Goal: Transaction & Acquisition: Book appointment/travel/reservation

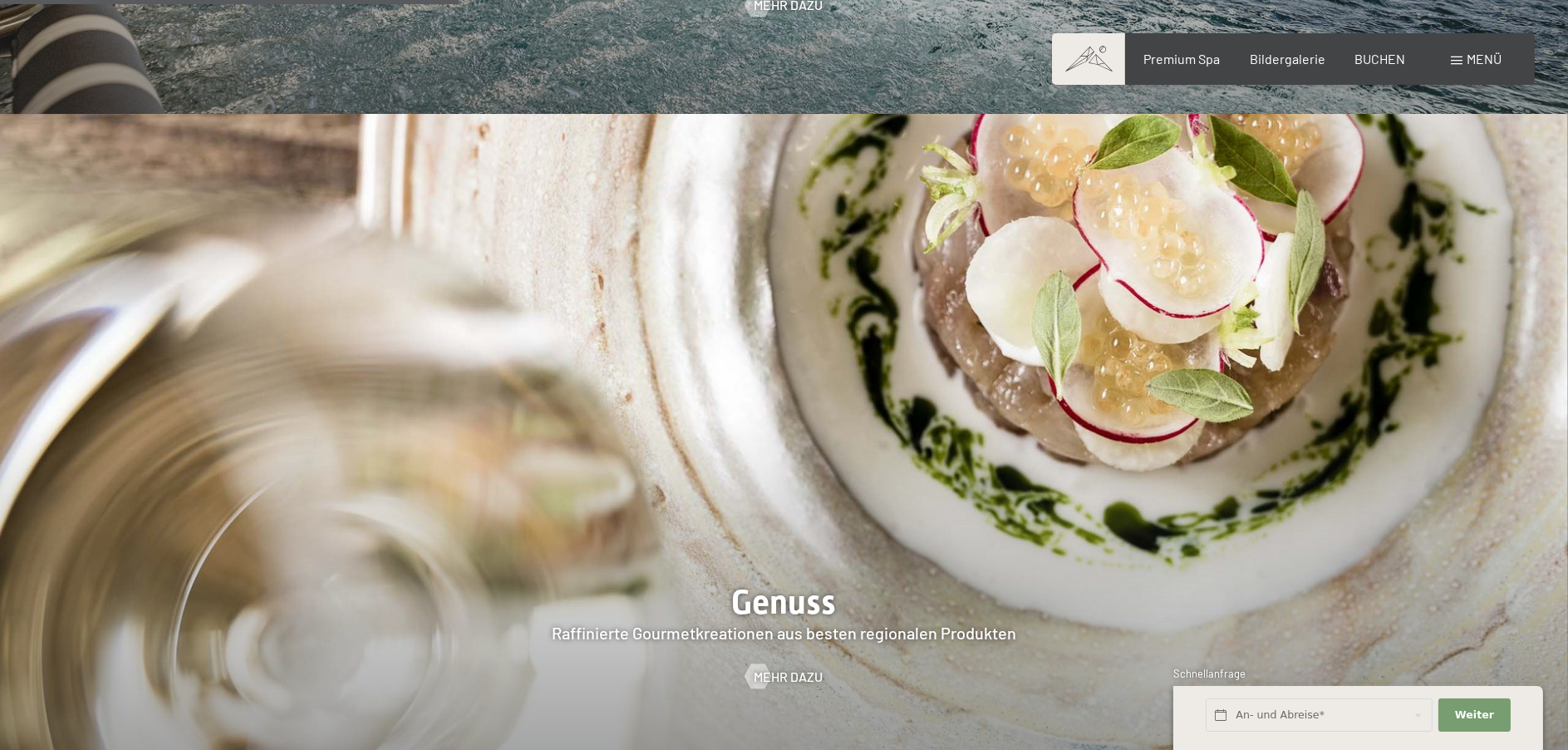
scroll to position [2908, 0]
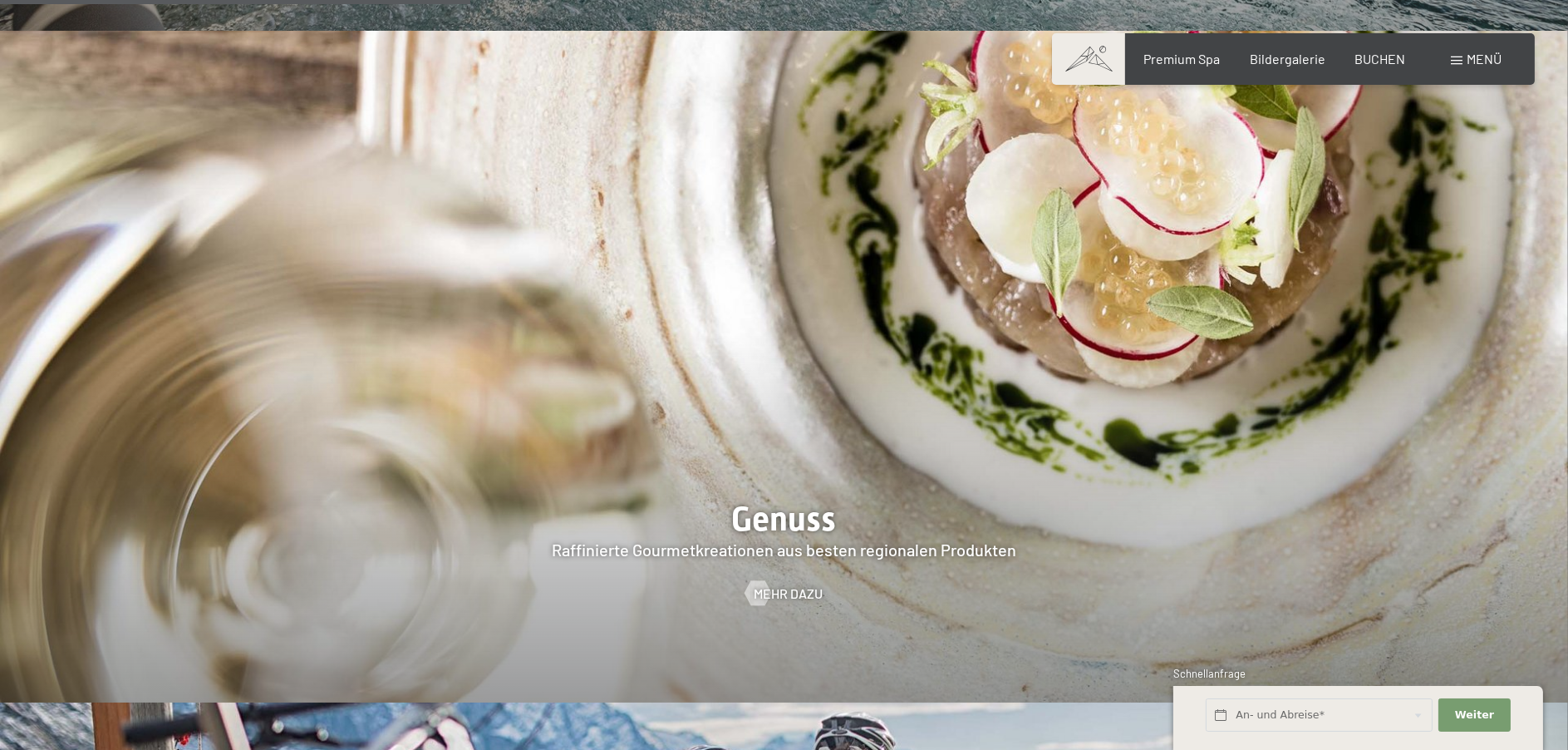
click at [1471, 57] on span "Menü" at bounding box center [1484, 58] width 35 height 16
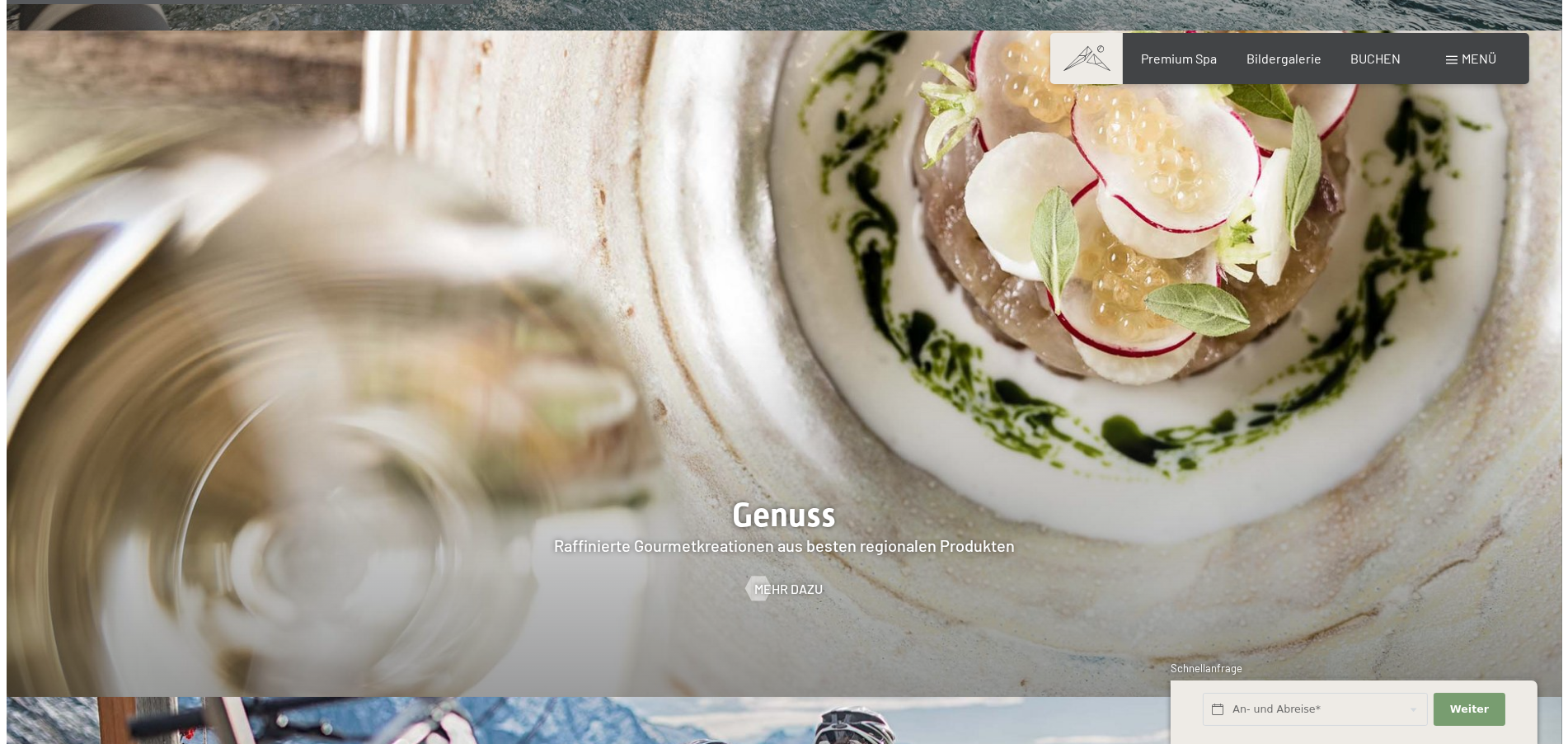
scroll to position [2896, 0]
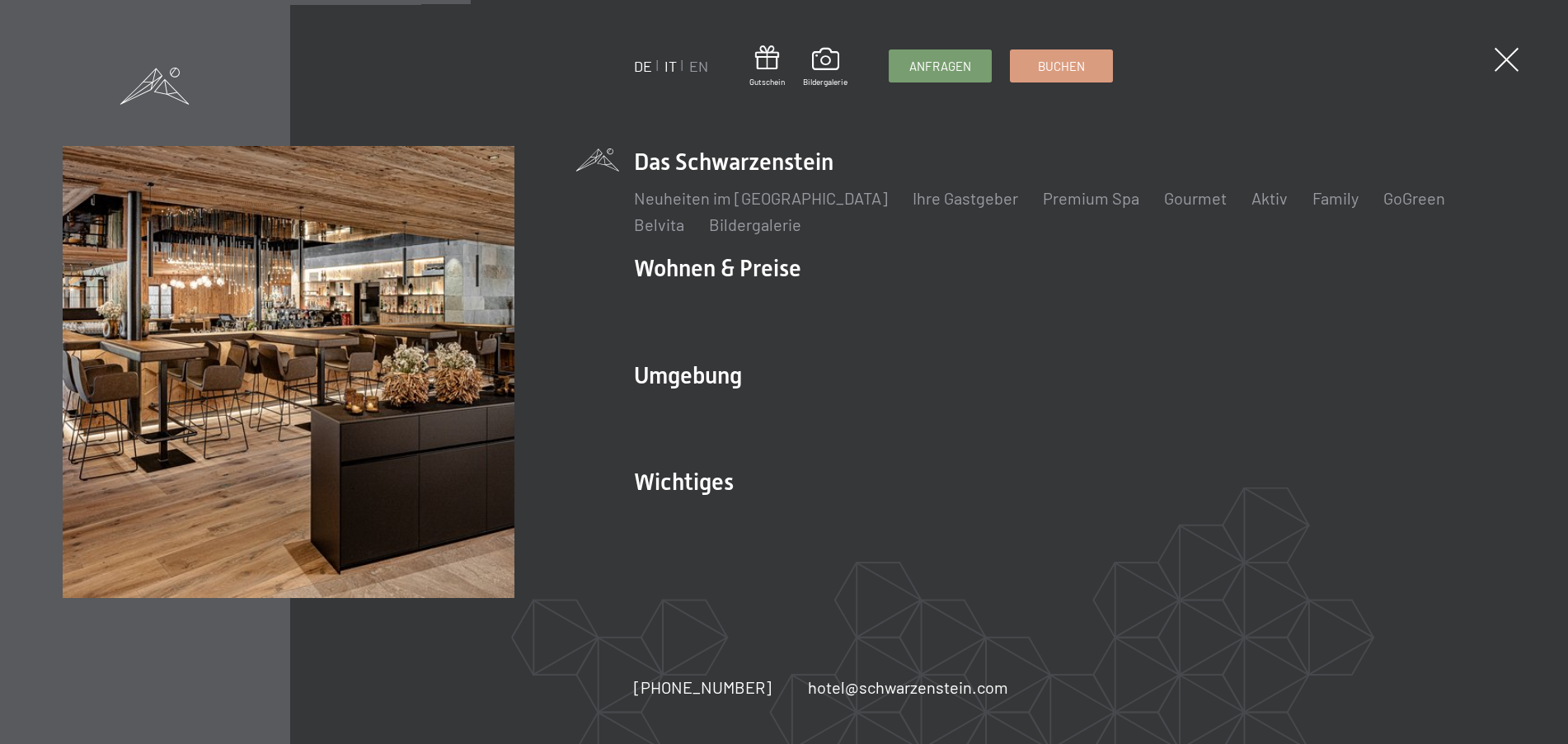
click at [668, 67] on link "IT" at bounding box center [670, 66] width 13 height 18
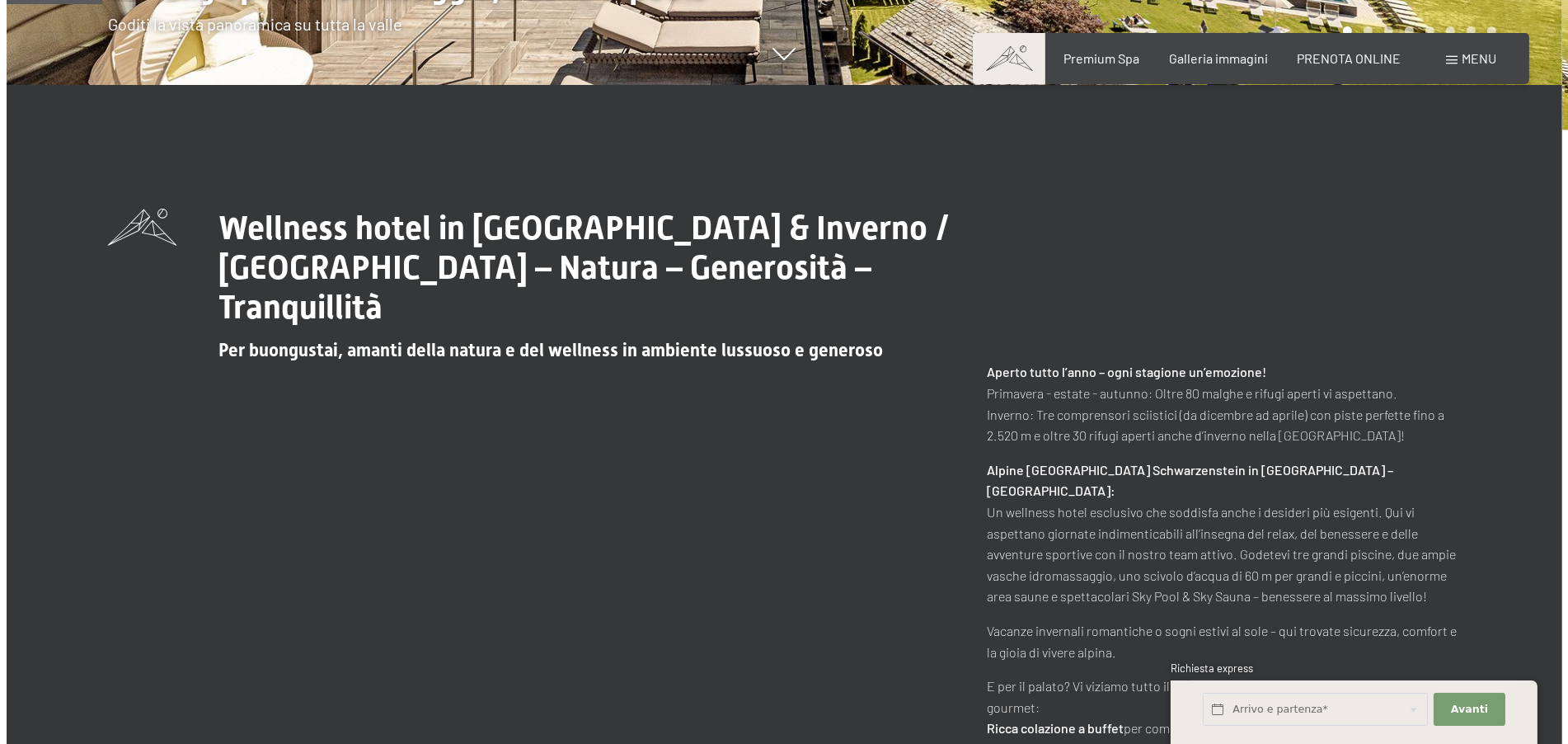
scroll to position [660, 0]
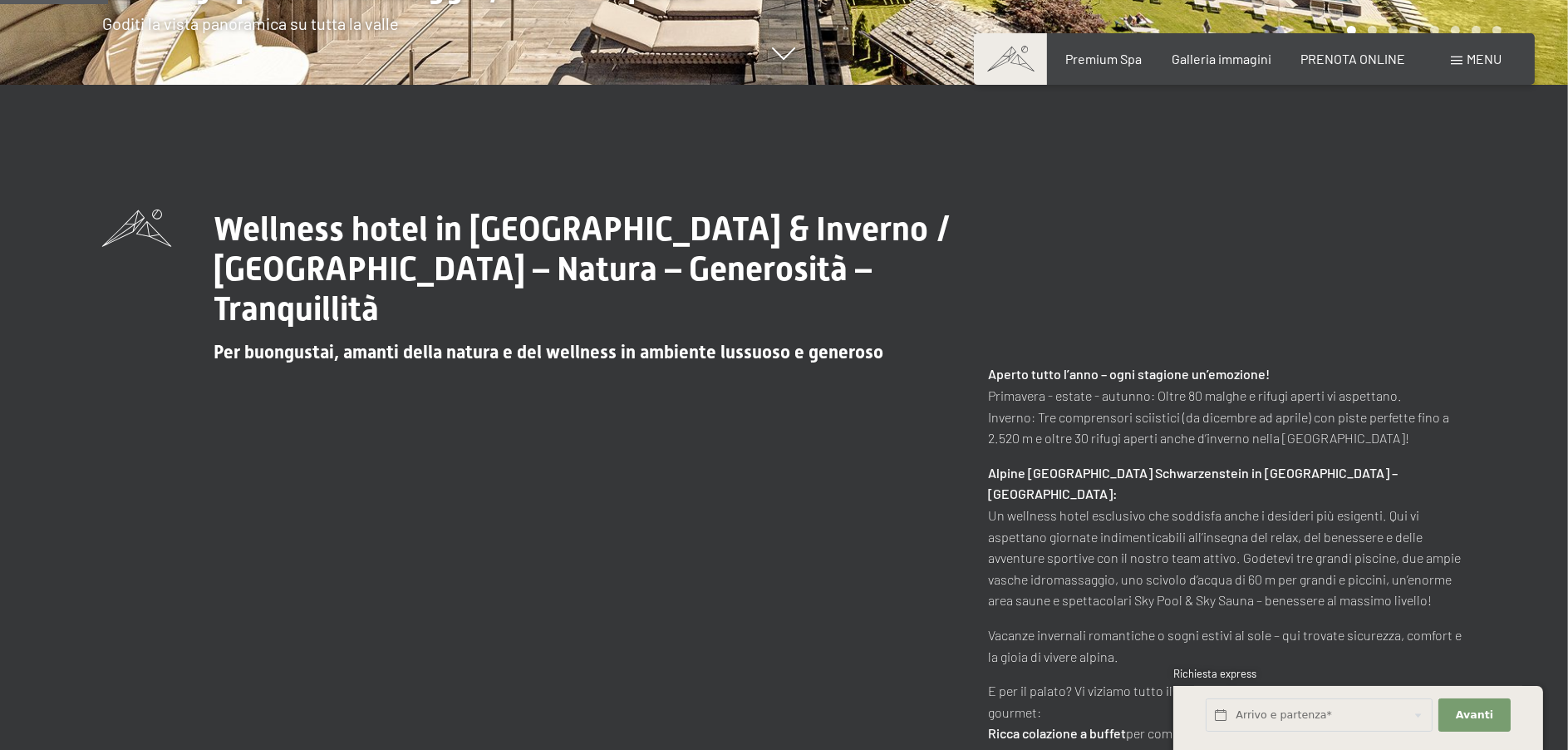
click at [1473, 60] on span "Menu" at bounding box center [1484, 58] width 35 height 16
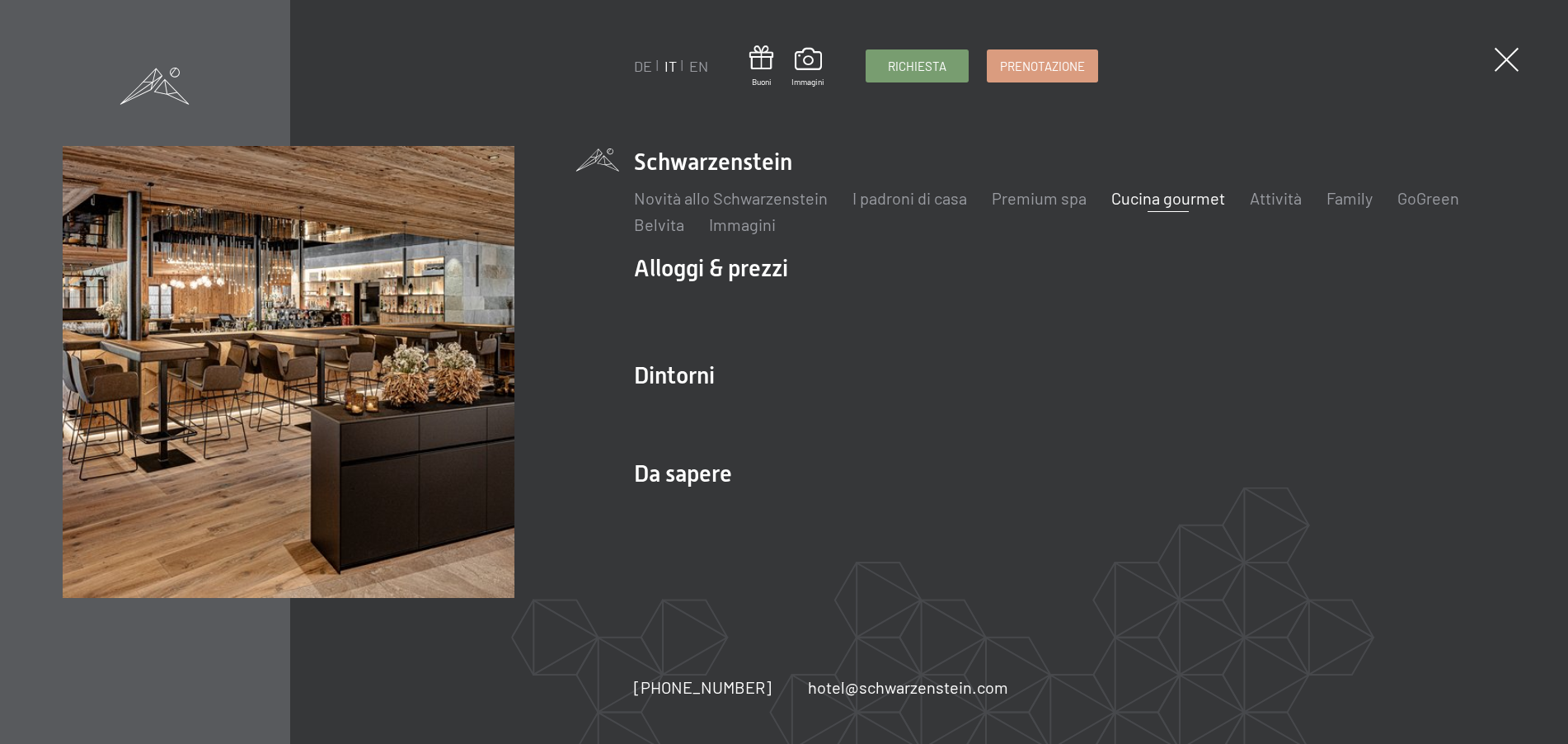
click at [1137, 197] on link "Cucina gourmet" at bounding box center [1168, 198] width 114 height 19
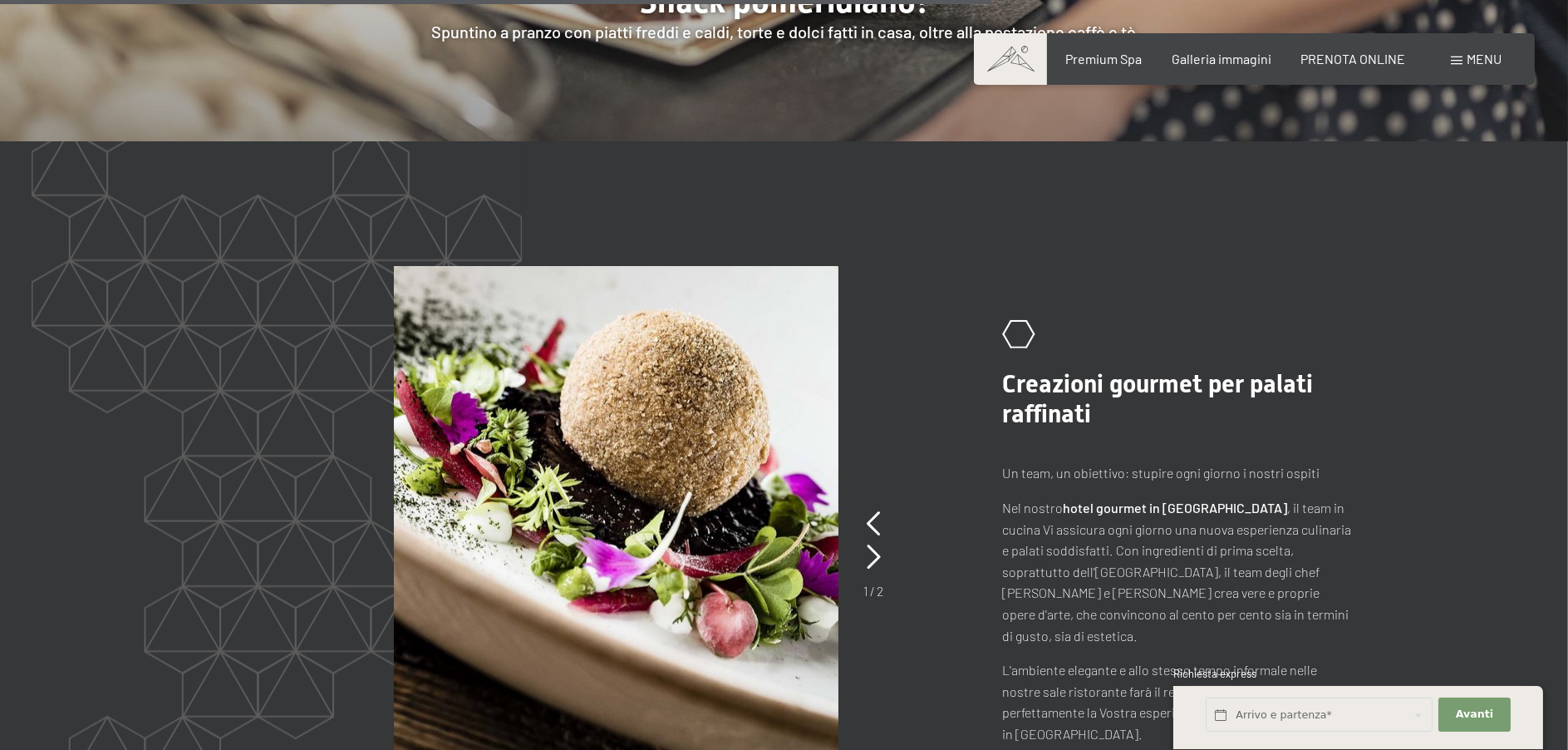
scroll to position [3324, 0]
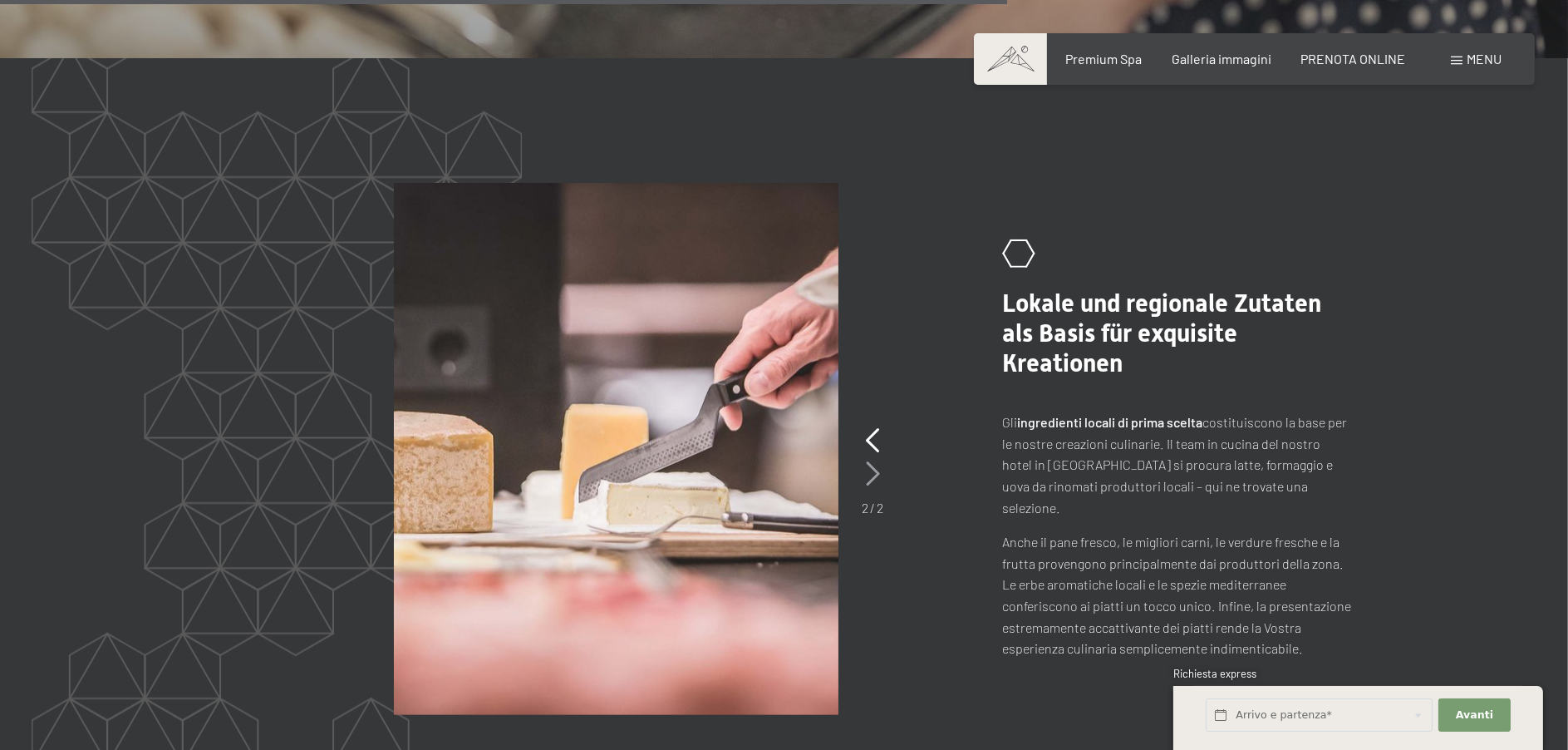
click at [872, 462] on icon at bounding box center [873, 474] width 15 height 25
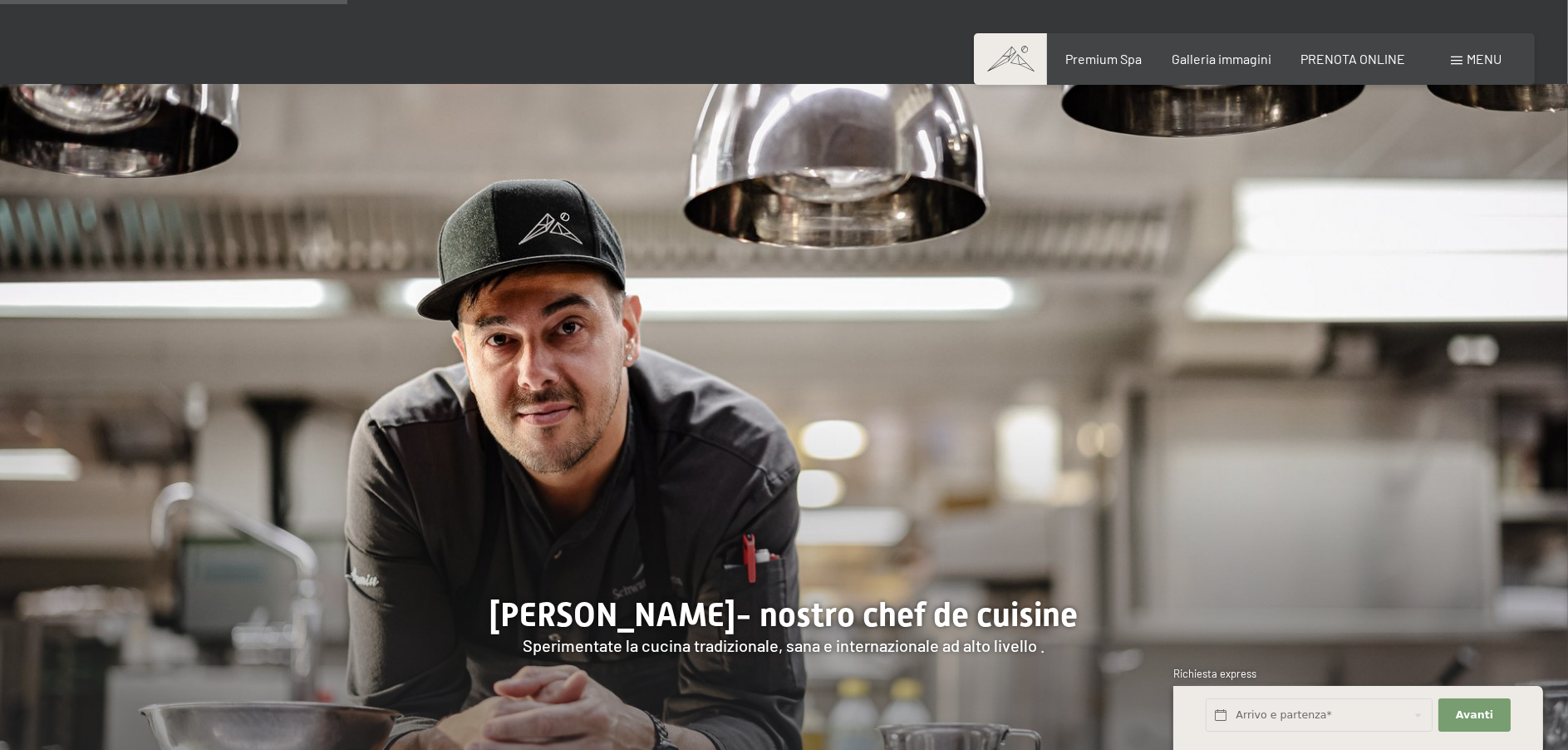
scroll to position [1164, 0]
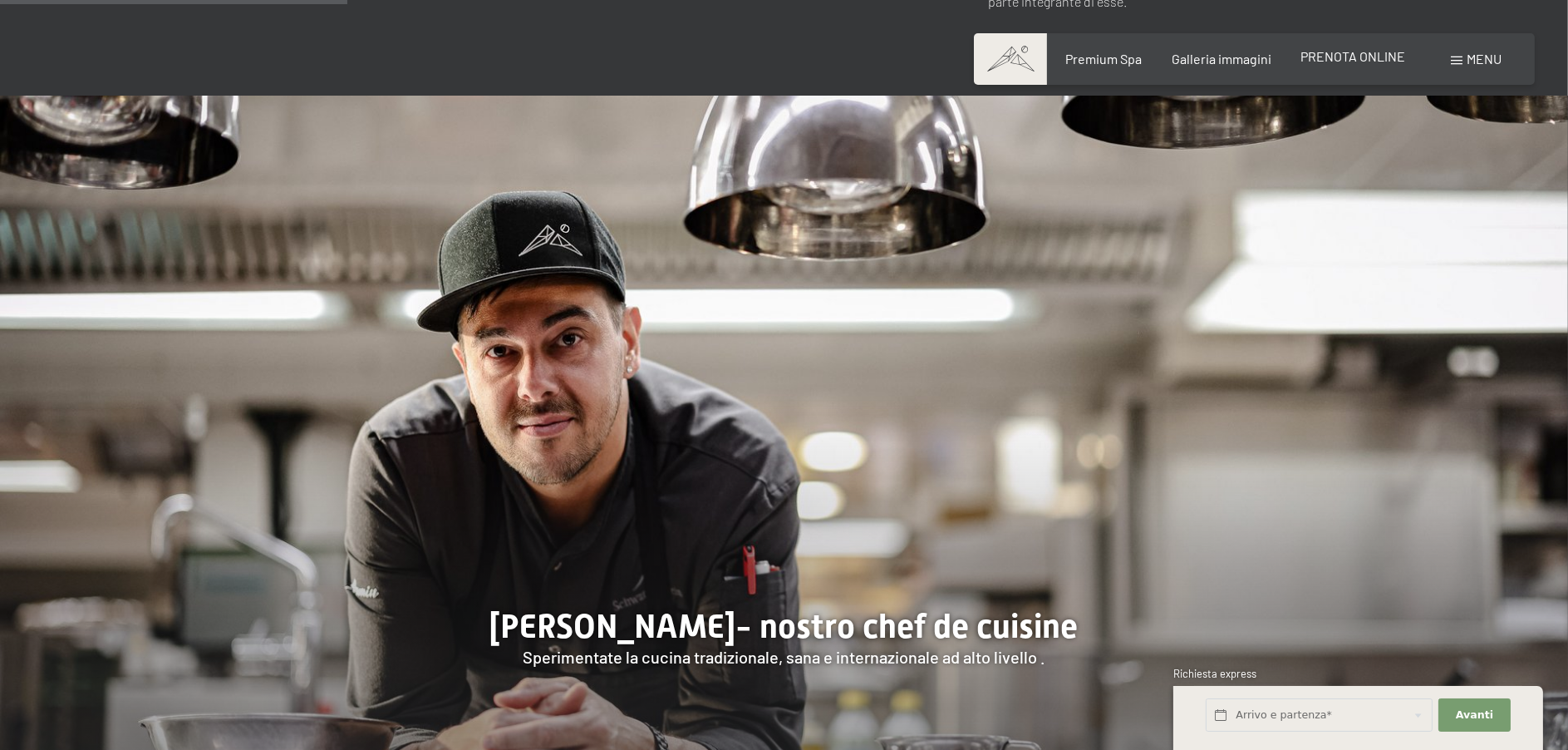
click at [1367, 56] on span "PRENOTA ONLINE" at bounding box center [1353, 56] width 105 height 16
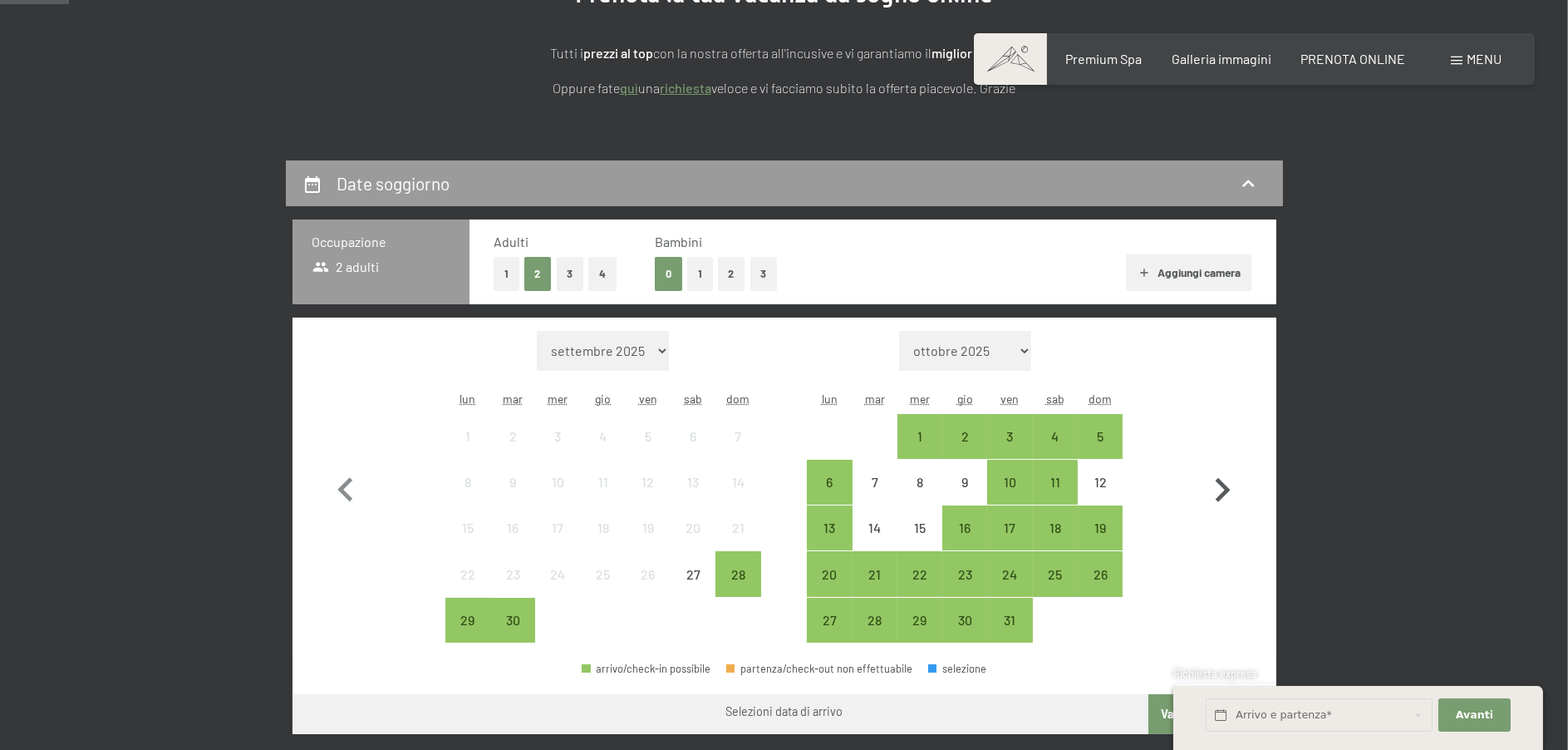
click at [1214, 484] on icon "button" at bounding box center [1221, 490] width 48 height 48
select select "2025-10-01"
select select "2025-11-01"
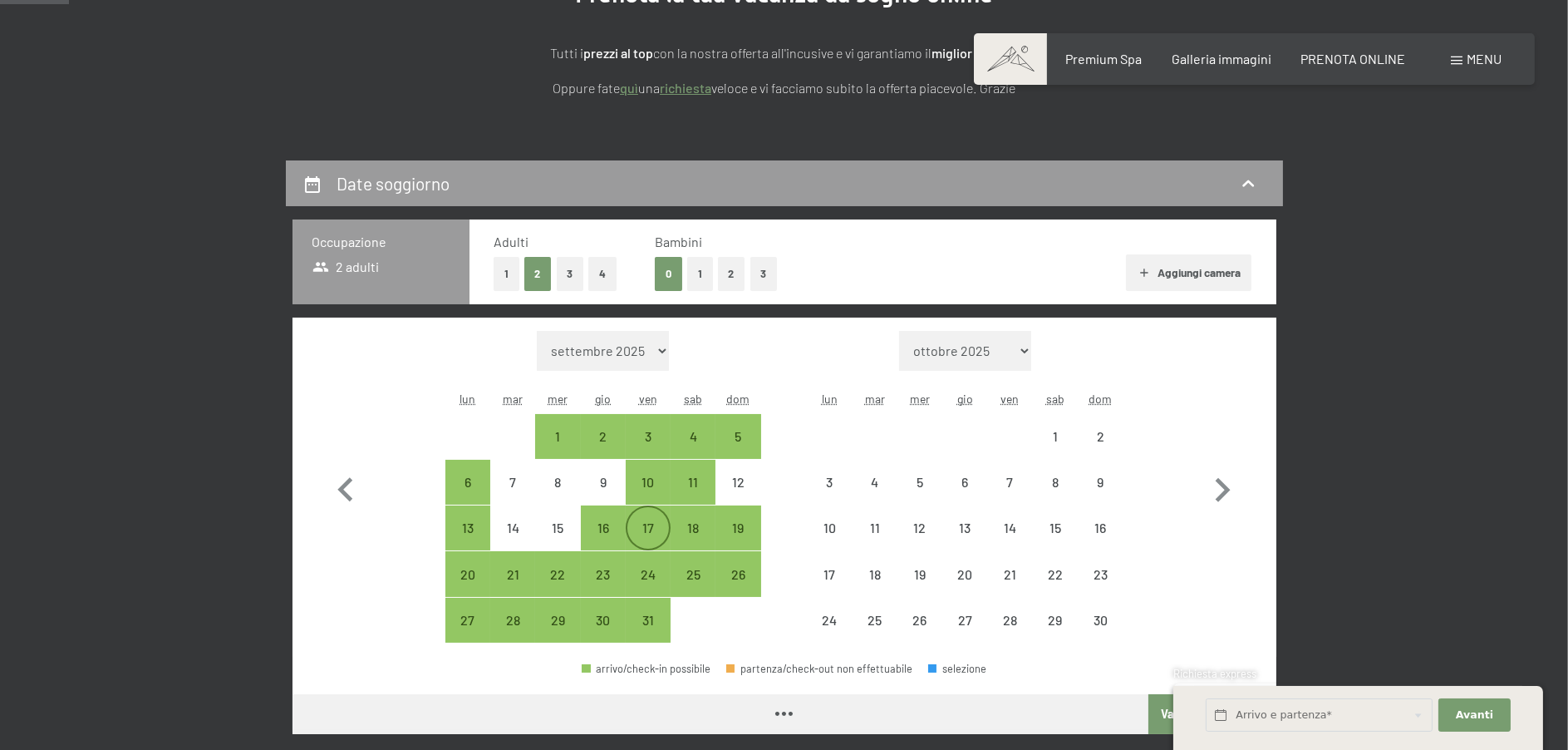
select select "2025-10-01"
select select "2025-11-01"
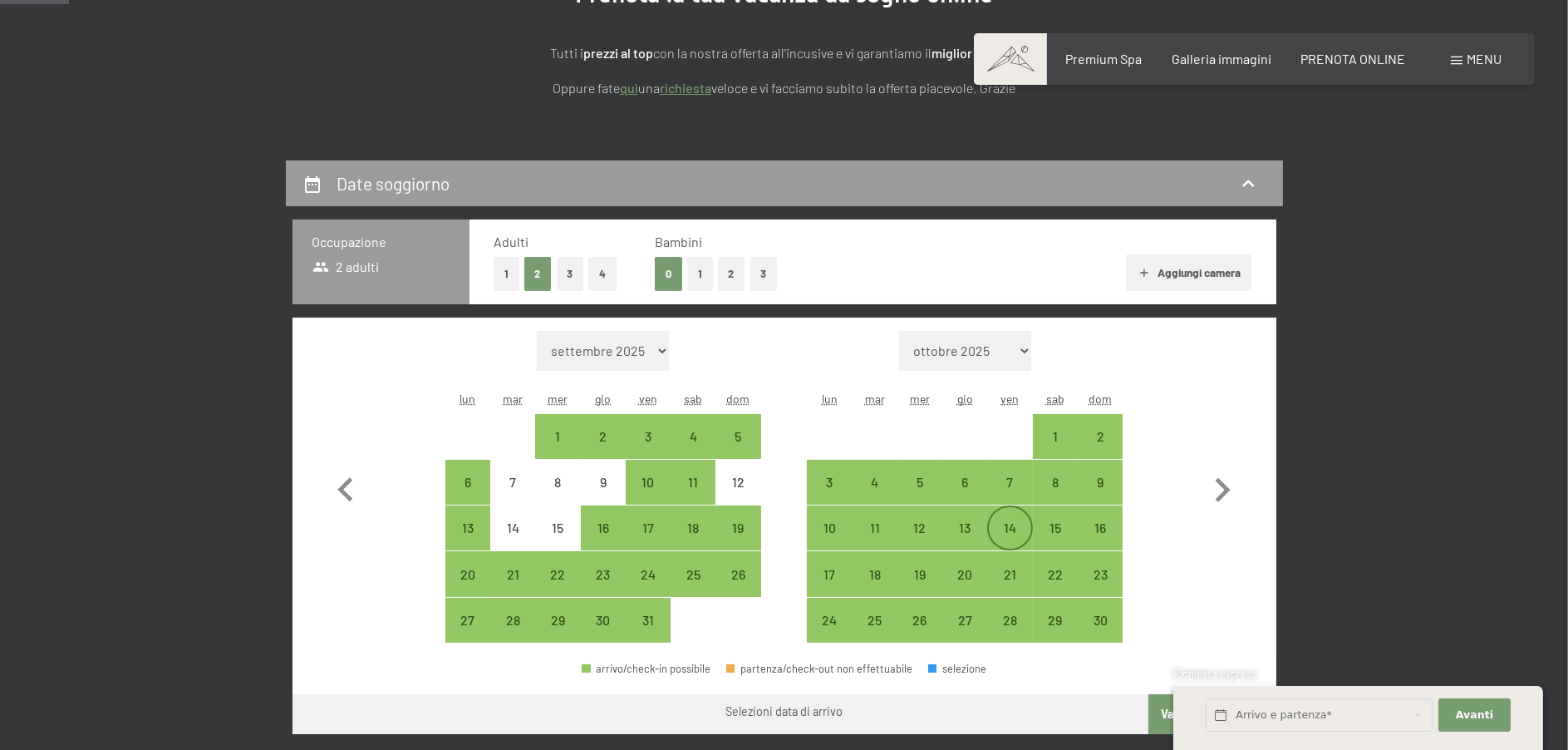
click at [1017, 522] on div "14" at bounding box center [1009, 542] width 42 height 42
select select "2025-10-01"
select select "2025-11-01"
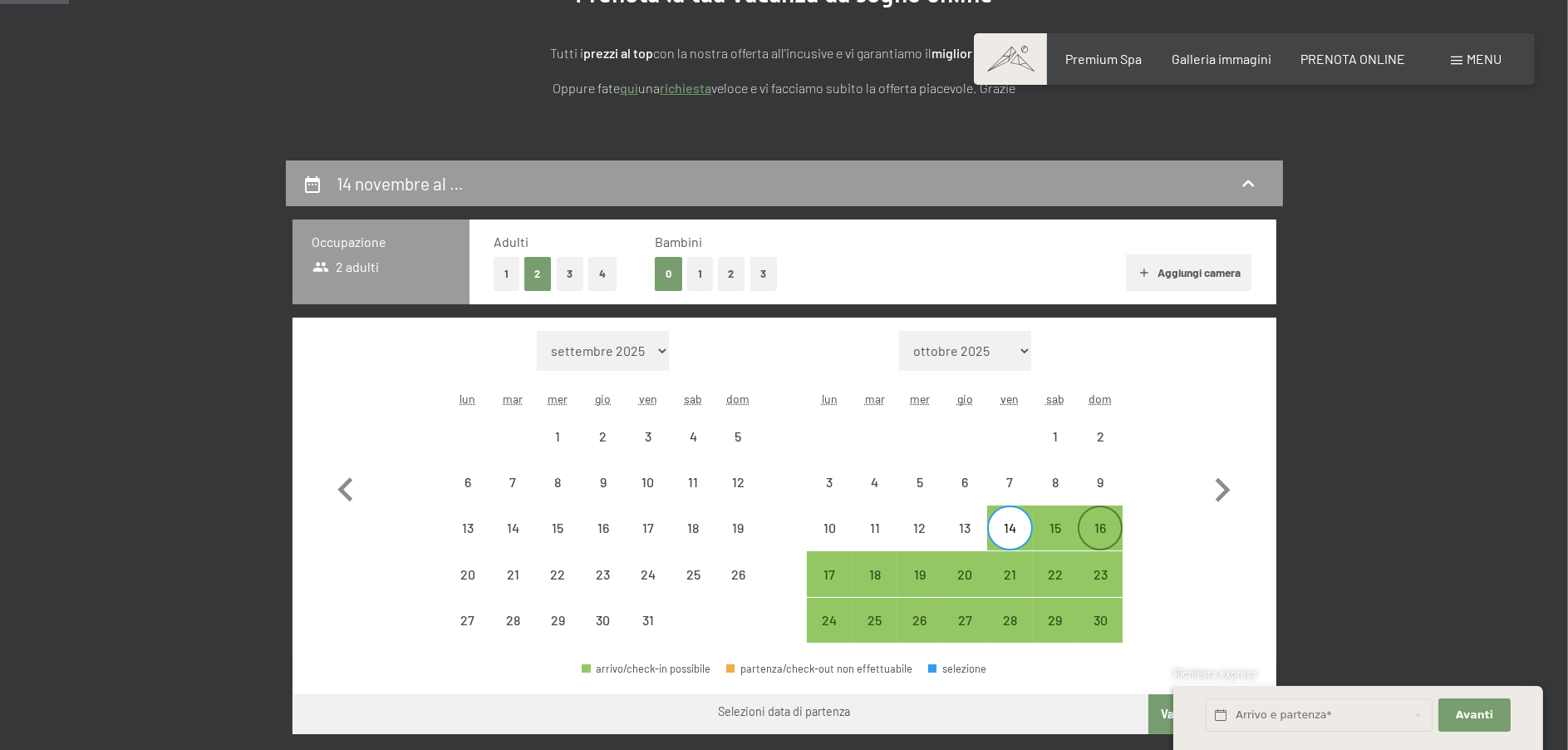
click at [1095, 524] on div "16" at bounding box center [1100, 542] width 42 height 42
select select "2025-10-01"
select select "2025-11-01"
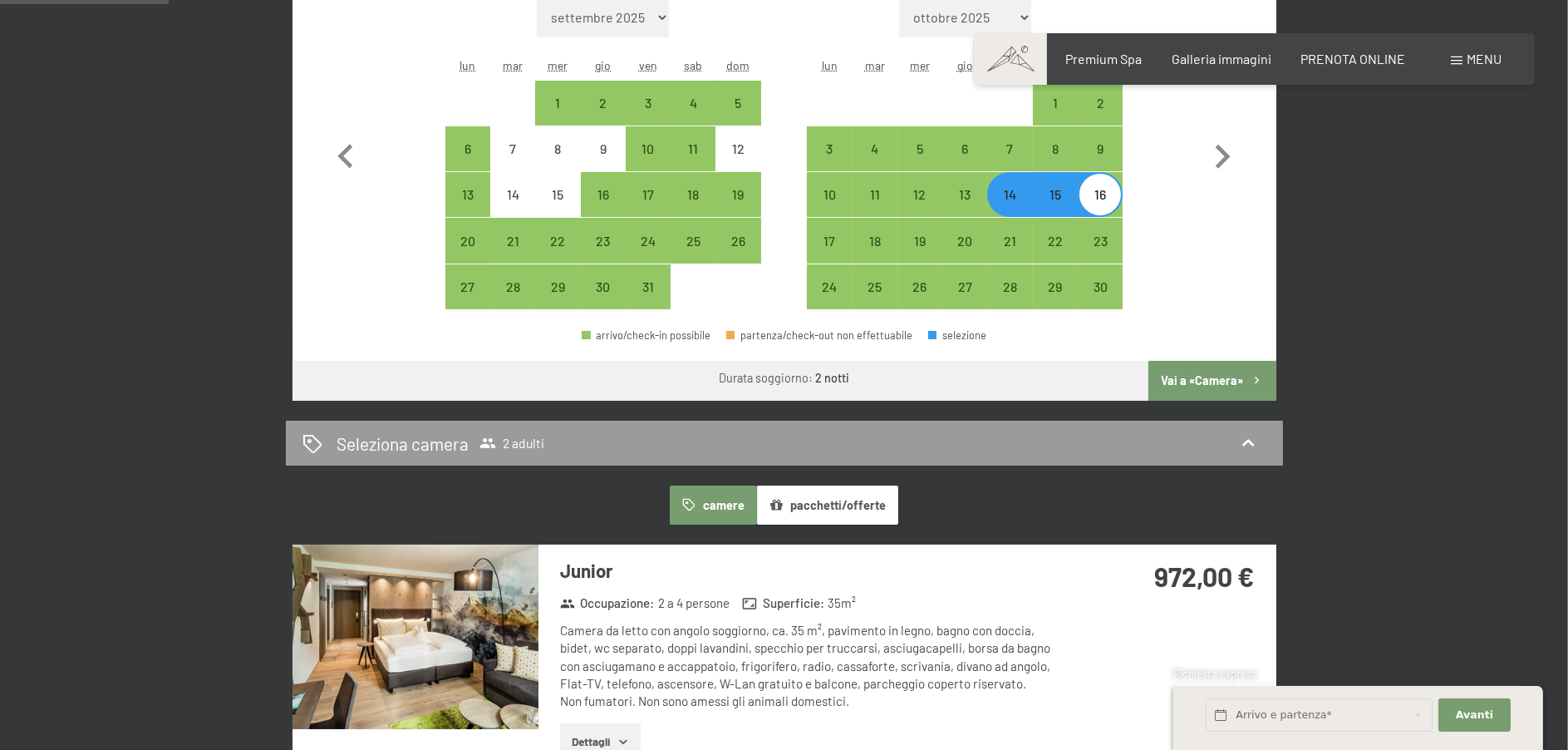
scroll to position [665, 0]
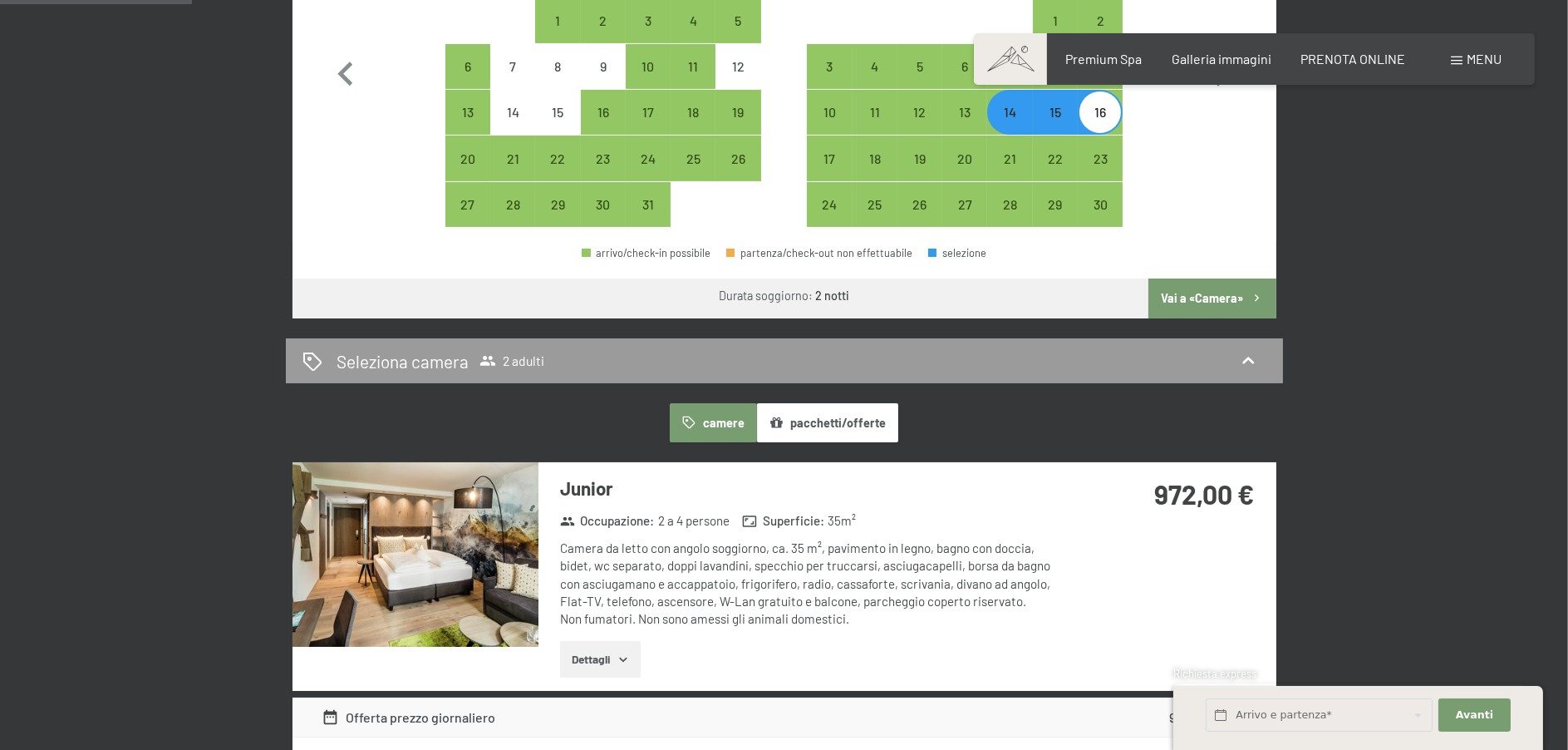
click at [1215, 286] on button "Vai a «Camera»" at bounding box center [1212, 298] width 128 height 40
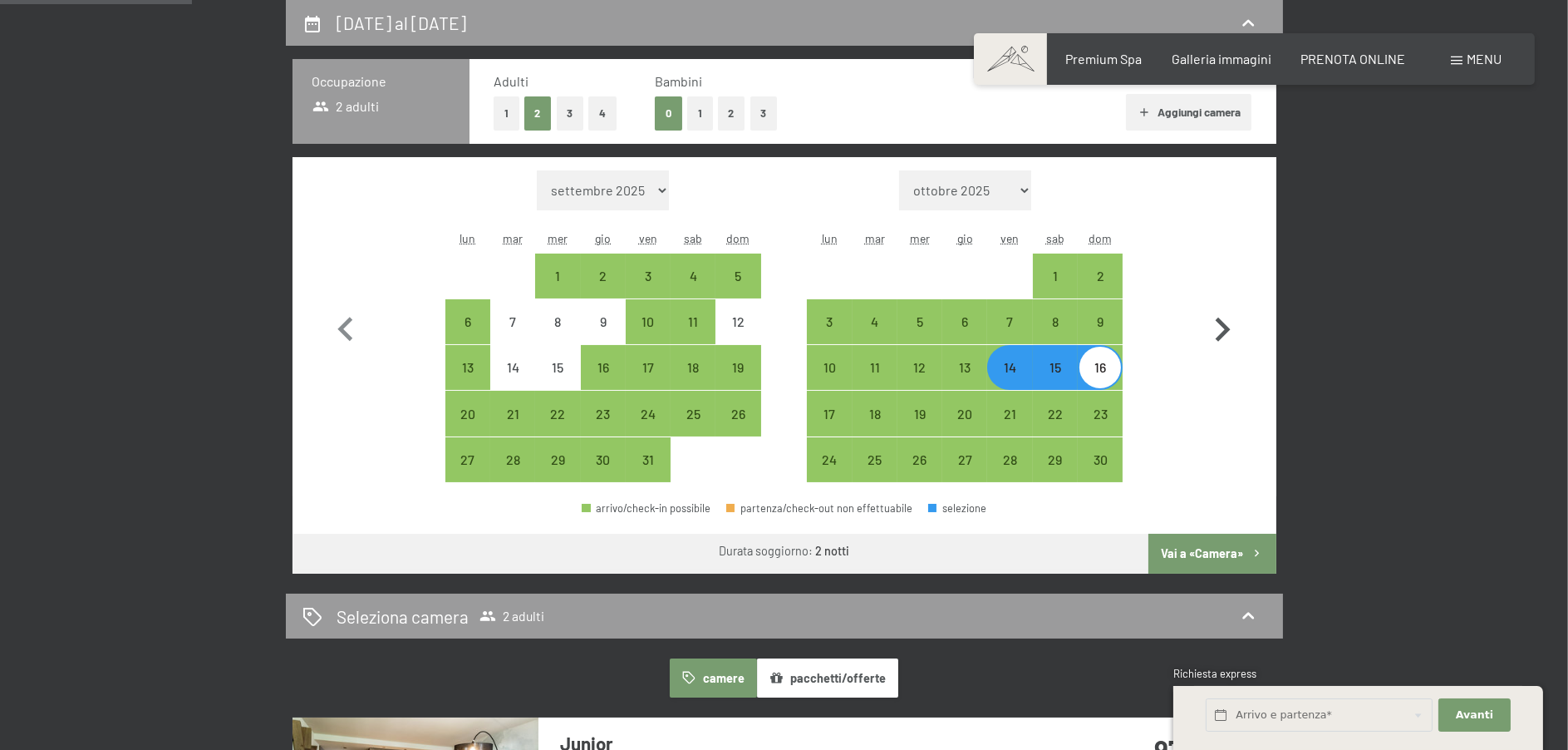
select select "2025-10-01"
select select "2025-11-01"
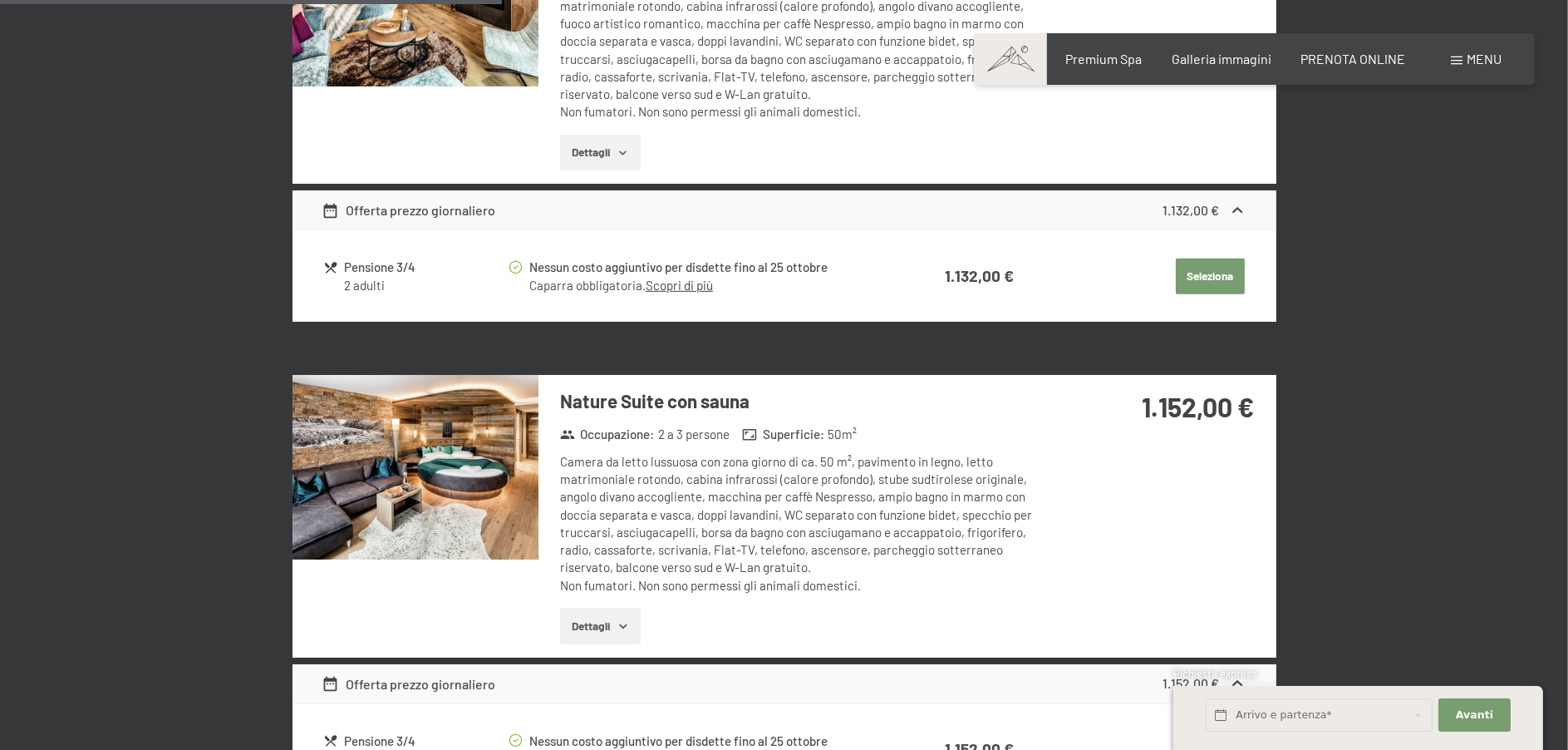
scroll to position [1573, 0]
